Goal: Transaction & Acquisition: Purchase product/service

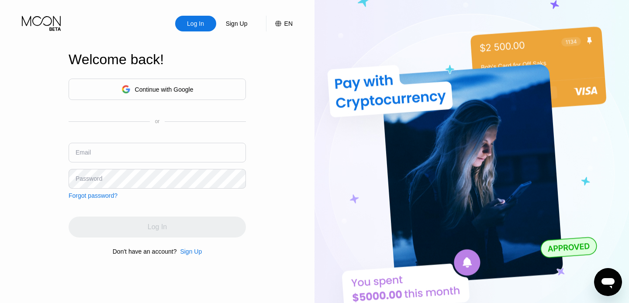
click at [170, 90] on div "Continue with Google" at bounding box center [164, 89] width 59 height 7
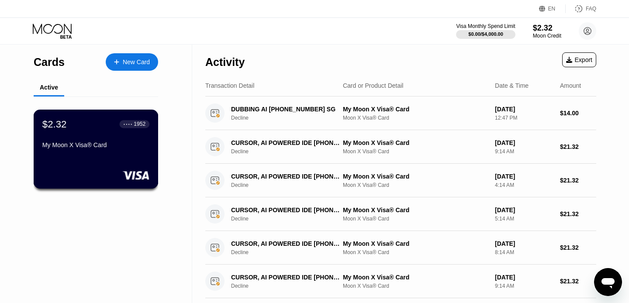
click at [102, 146] on div "My Moon X Visa® Card" at bounding box center [95, 145] width 107 height 7
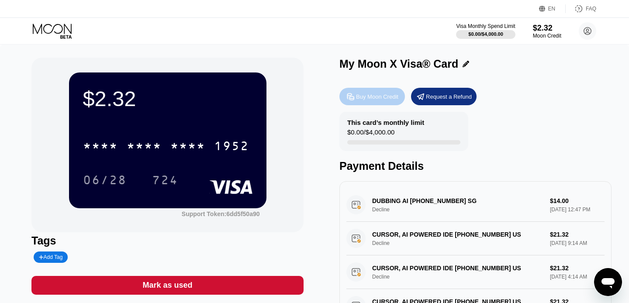
click at [370, 95] on div "Buy Moon Credit" at bounding box center [377, 96] width 42 height 7
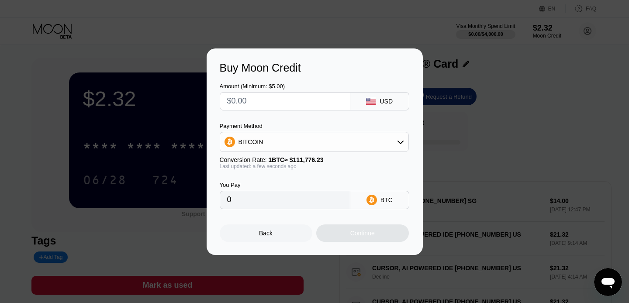
click at [287, 147] on div "BITCOIN" at bounding box center [314, 141] width 188 height 17
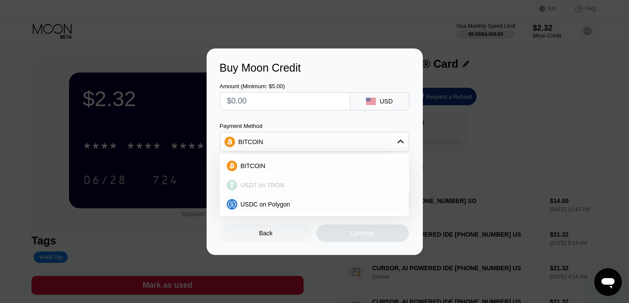
click at [266, 187] on span "USDT on TRON" at bounding box center [263, 185] width 44 height 7
type input "0.00"
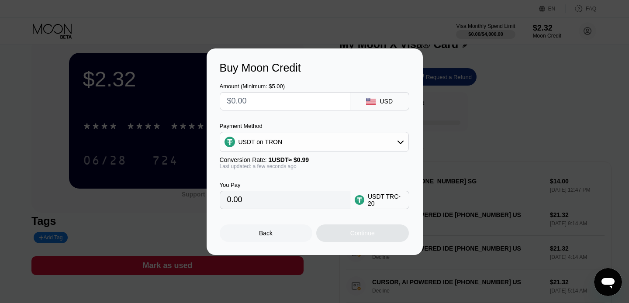
scroll to position [43, 0]
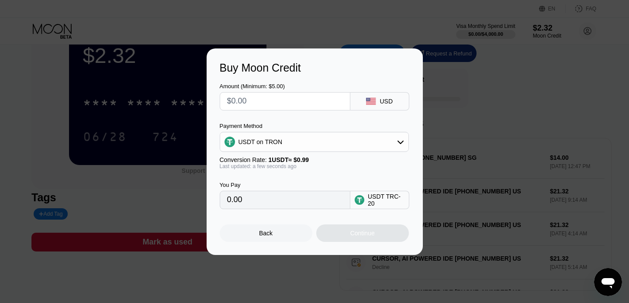
click at [266, 104] on input "text" at bounding box center [285, 101] width 116 height 17
type input "$1"
type input "1.01"
type input "0.00"
type input "$2"
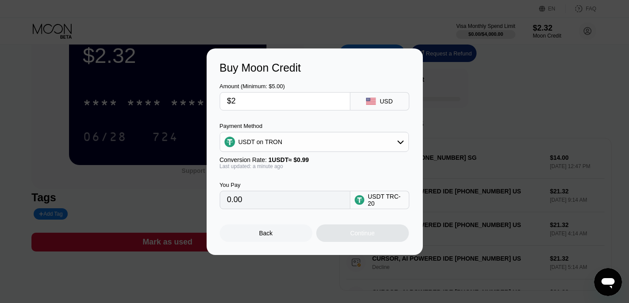
type input "2.02"
type input "$20"
type input "20.20"
type input "$20"
click at [341, 235] on div "Continue" at bounding box center [362, 233] width 93 height 17
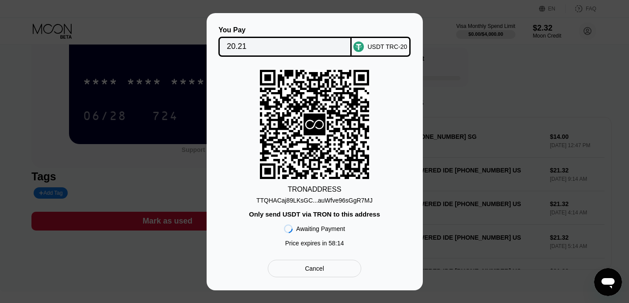
scroll to position [72, 0]
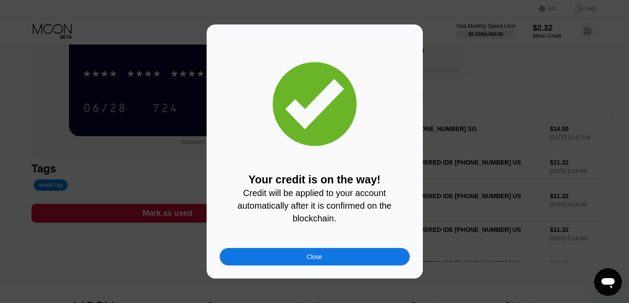
click at [275, 257] on div "Close" at bounding box center [315, 256] width 190 height 17
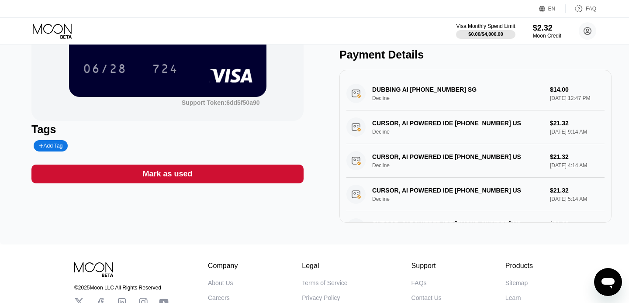
scroll to position [23, 0]
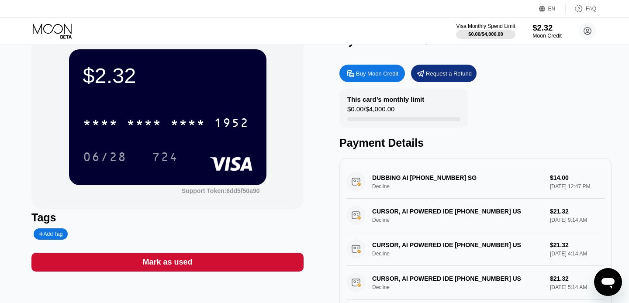
click at [540, 31] on div "$2.32" at bounding box center [547, 27] width 29 height 9
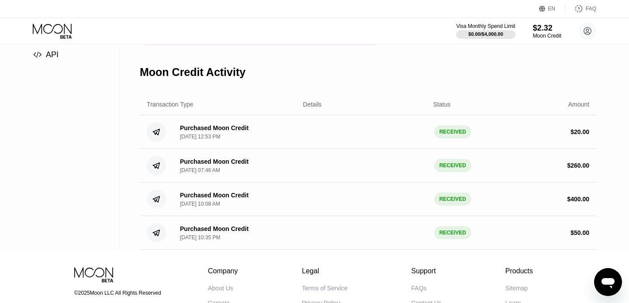
scroll to position [141, 0]
click at [220, 137] on div "[DATE] 12:53 PM" at bounding box center [200, 137] width 40 height 6
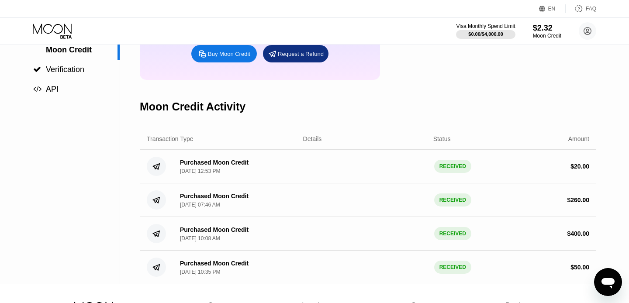
scroll to position [38, 0]
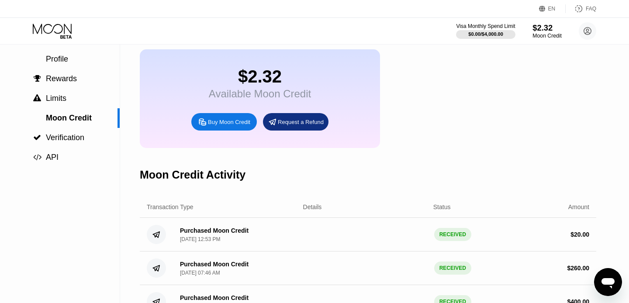
click at [547, 31] on div "$2.32" at bounding box center [547, 27] width 29 height 9
click at [49, 54] on div "Profile" at bounding box center [60, 59] width 120 height 20
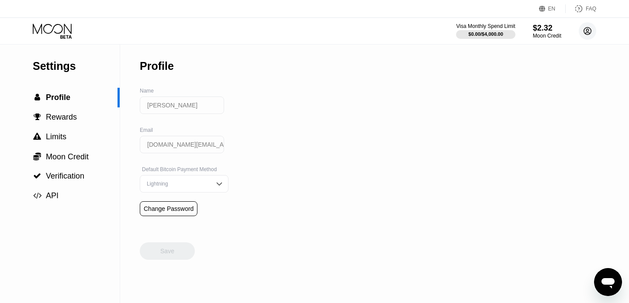
click at [582, 29] on circle at bounding box center [587, 30] width 17 height 17
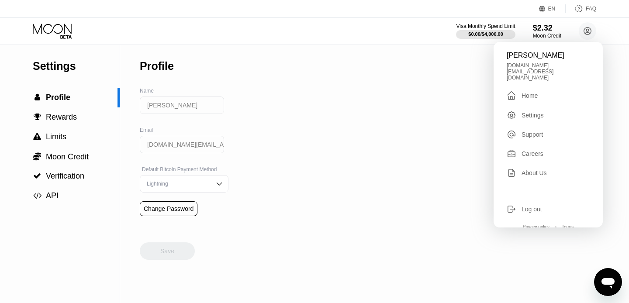
click at [528, 92] on div "Home" at bounding box center [530, 95] width 16 height 7
